Goal: Task Accomplishment & Management: Manage account settings

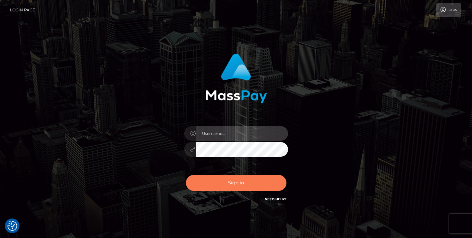
type input "duncan logie"
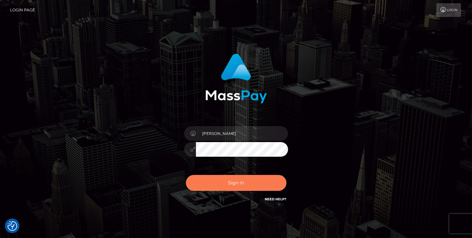
click at [236, 185] on button "Sign in" at bounding box center [236, 183] width 101 height 16
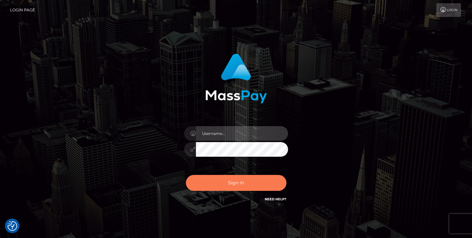
type input "duncan logie"
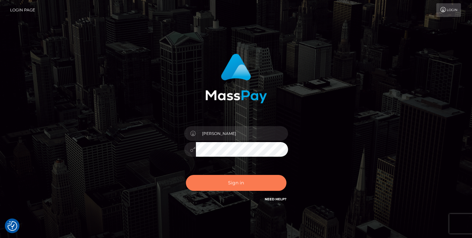
click at [245, 181] on button "Sign in" at bounding box center [236, 183] width 101 height 16
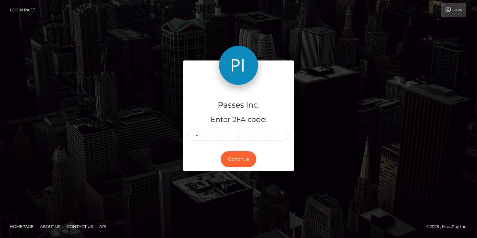
type input "2"
type input "7"
type input "1"
type input "6"
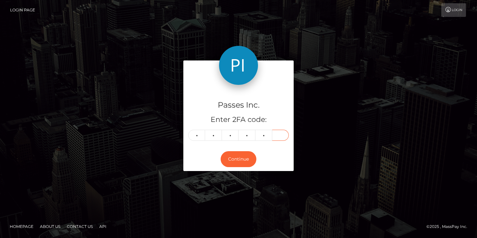
type input "3"
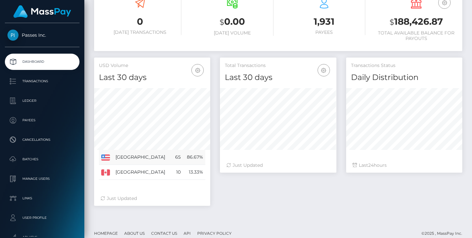
scroll to position [132, 0]
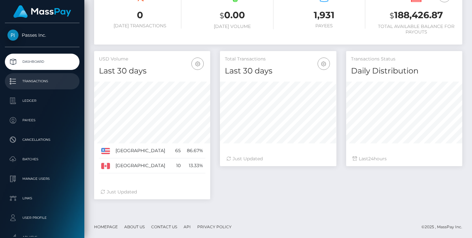
click at [43, 80] on p "Transactions" at bounding box center [41, 81] width 69 height 10
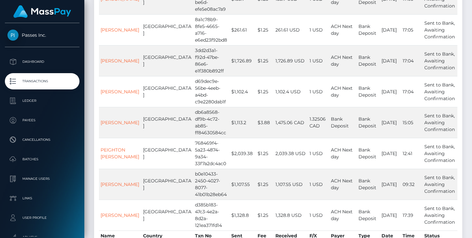
scroll to position [230, 0]
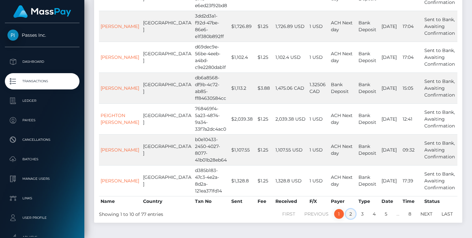
click at [350, 209] on link "2" at bounding box center [351, 214] width 10 height 10
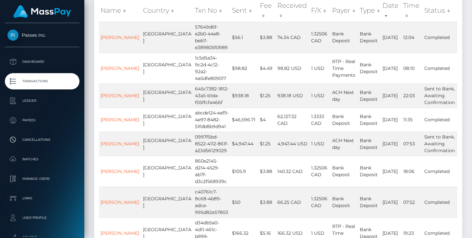
scroll to position [96, 0]
